Goal: Task Accomplishment & Management: Complete application form

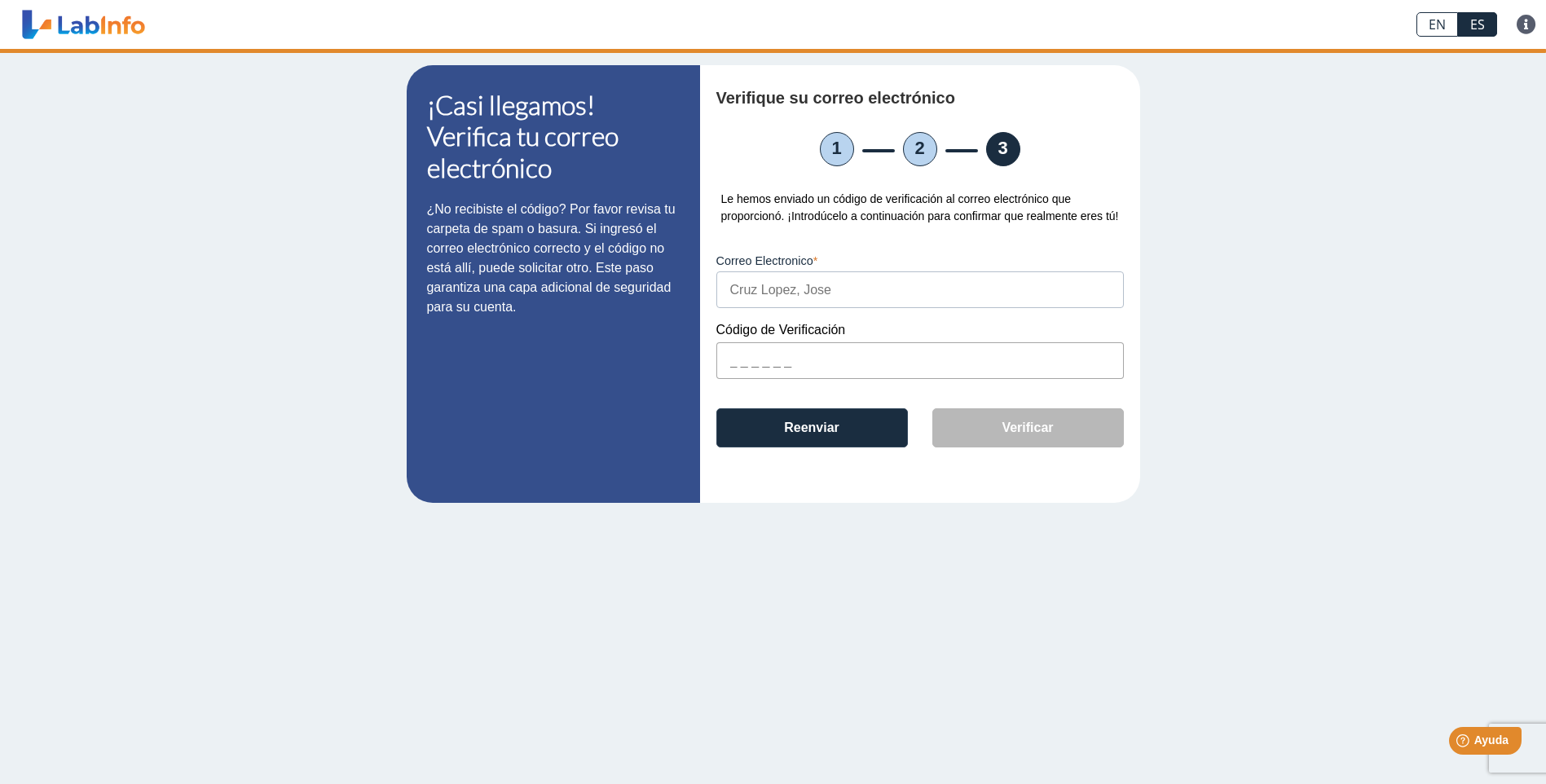
click at [740, 365] on input "text" at bounding box center [920, 361] width 408 height 37
paste input "75F6C5"
type input "75F6C5"
click at [1017, 431] on button "Verificar" at bounding box center [1029, 428] width 192 height 39
click at [1013, 425] on button "Verificar" at bounding box center [1029, 428] width 192 height 39
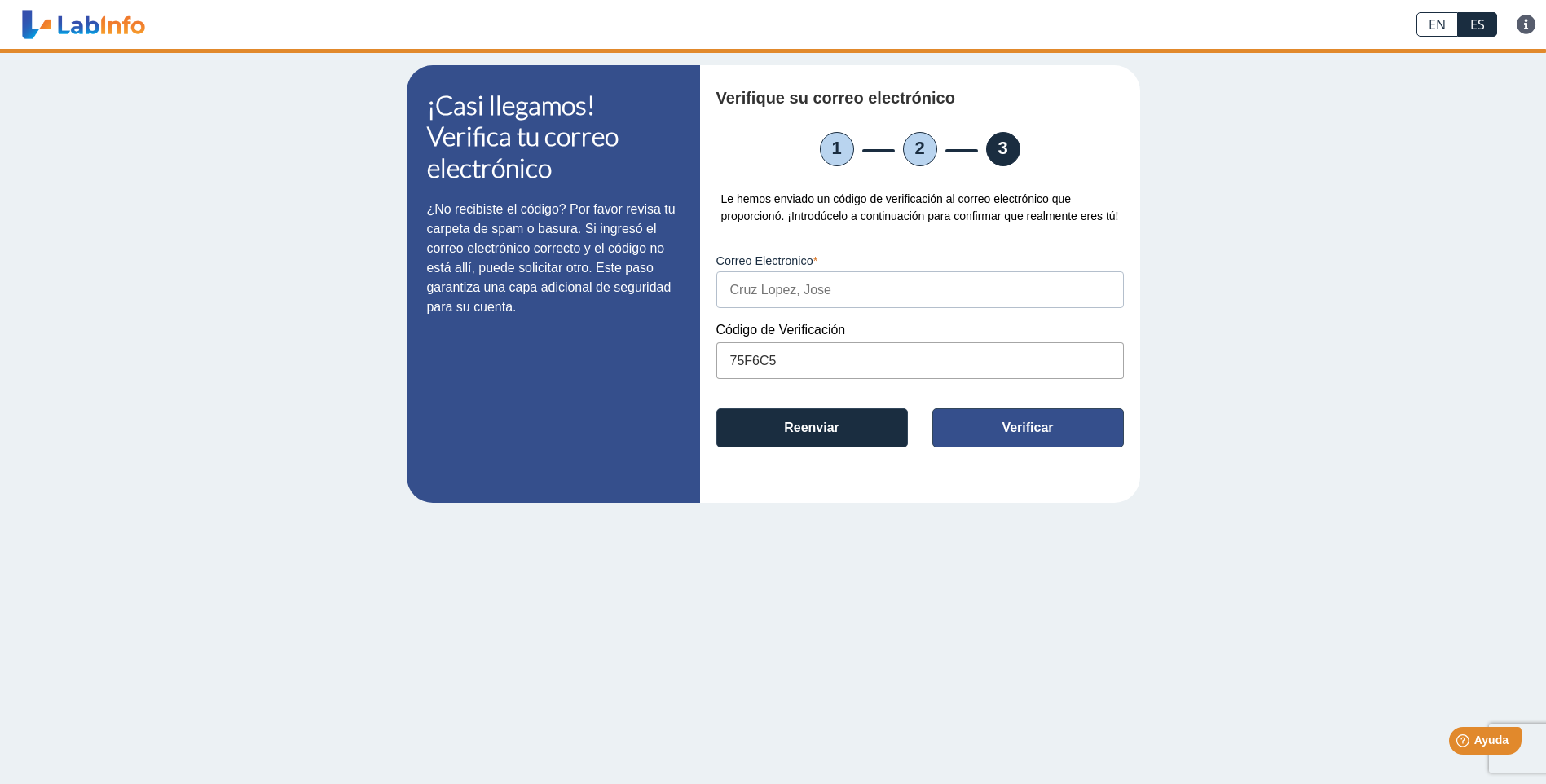
click at [1037, 429] on button "Verificar" at bounding box center [1029, 428] width 192 height 39
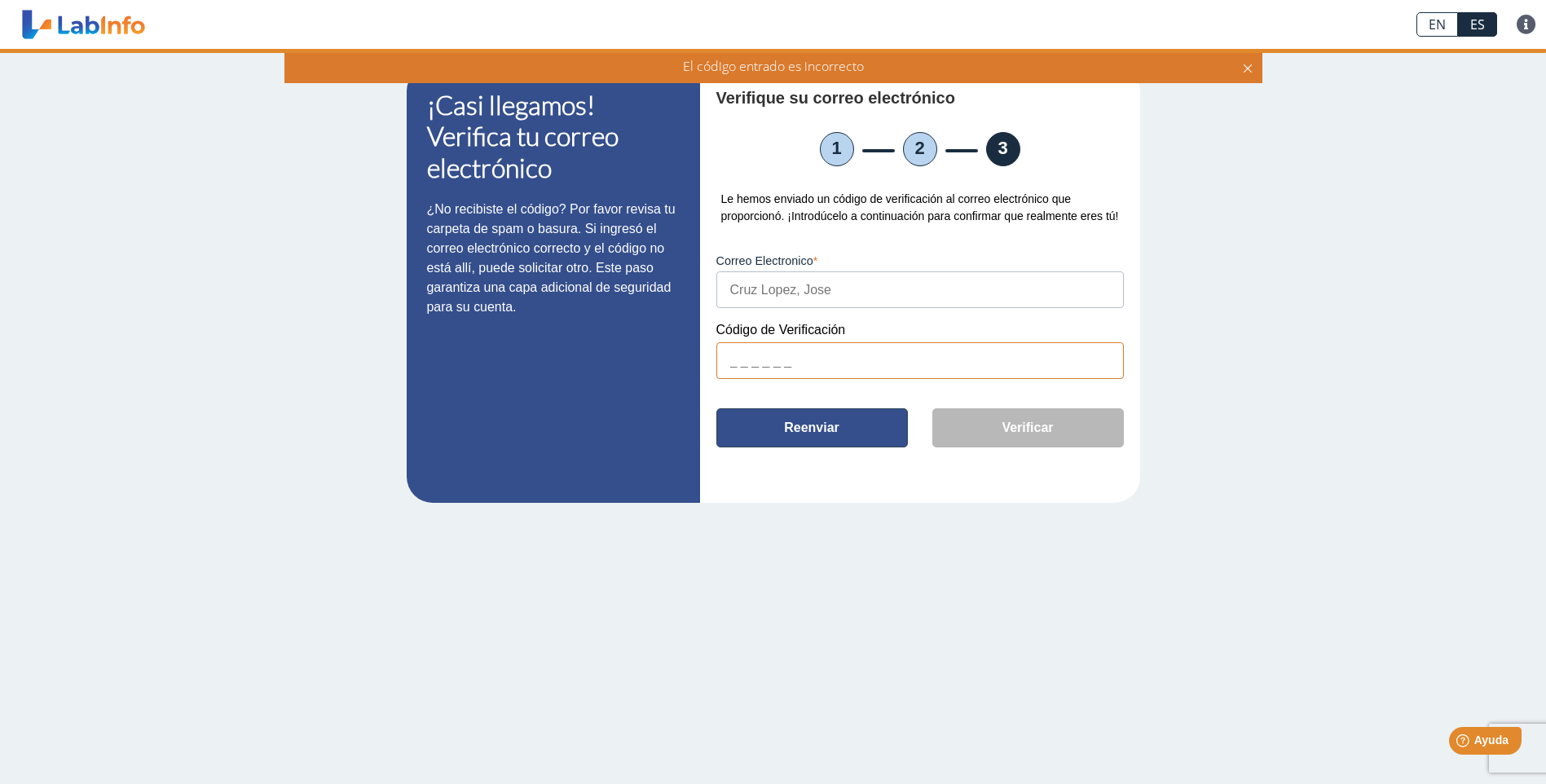
click at [805, 427] on button "Reenviar" at bounding box center [812, 428] width 192 height 39
click at [814, 430] on button "Reenviar" at bounding box center [812, 428] width 192 height 39
click at [836, 427] on button "Reenviar" at bounding box center [812, 428] width 192 height 39
